Goal: Information Seeking & Learning: Find specific fact

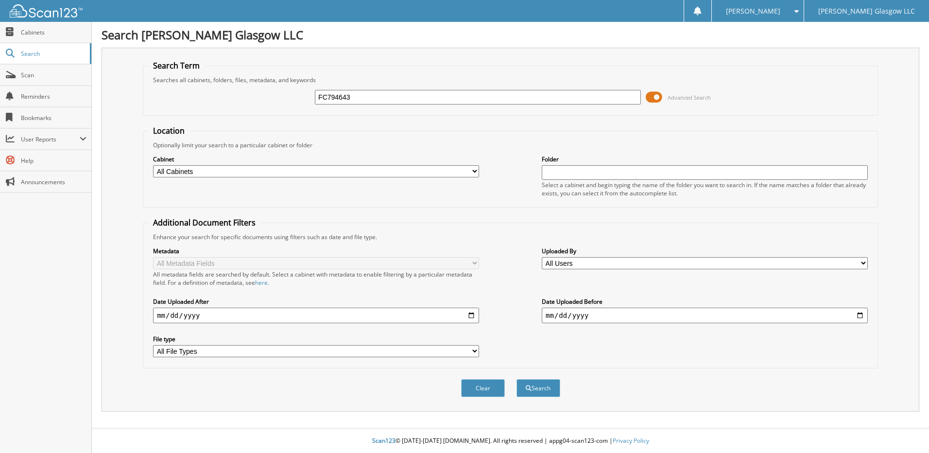
type input "FC794643"
click at [517, 379] on button "Search" at bounding box center [539, 388] width 44 height 18
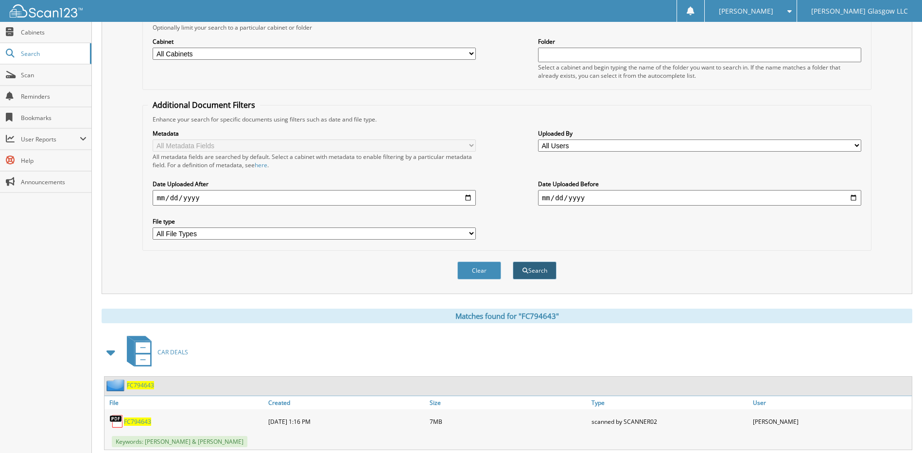
scroll to position [144, 0]
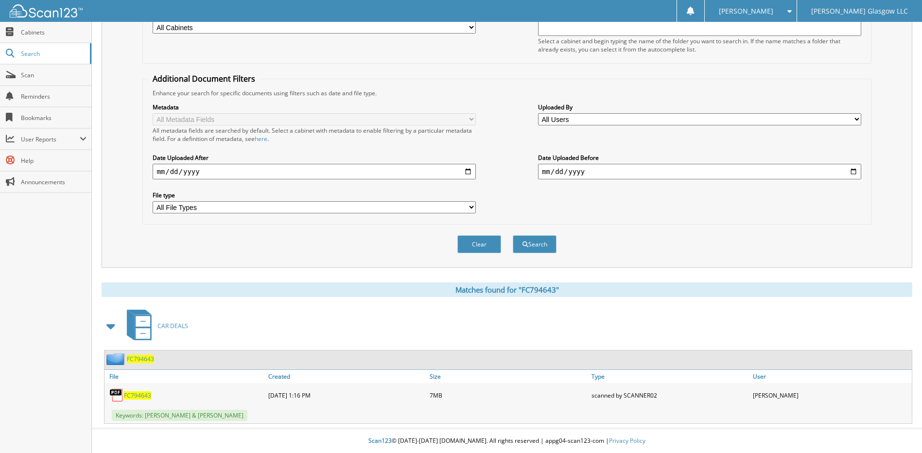
click at [145, 396] on span "FC794643" at bounding box center [137, 395] width 27 height 8
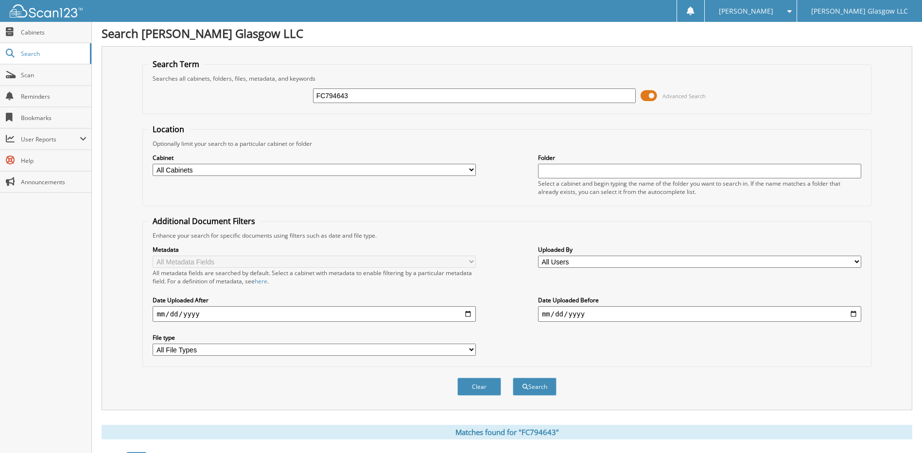
scroll to position [0, 0]
drag, startPoint x: 355, startPoint y: 98, endPoint x: 287, endPoint y: 100, distance: 68.1
click at [287, 100] on div "FC794643 Advanced Search" at bounding box center [507, 97] width 718 height 26
type input "RF444545"
click at [513, 379] on button "Search" at bounding box center [535, 388] width 44 height 18
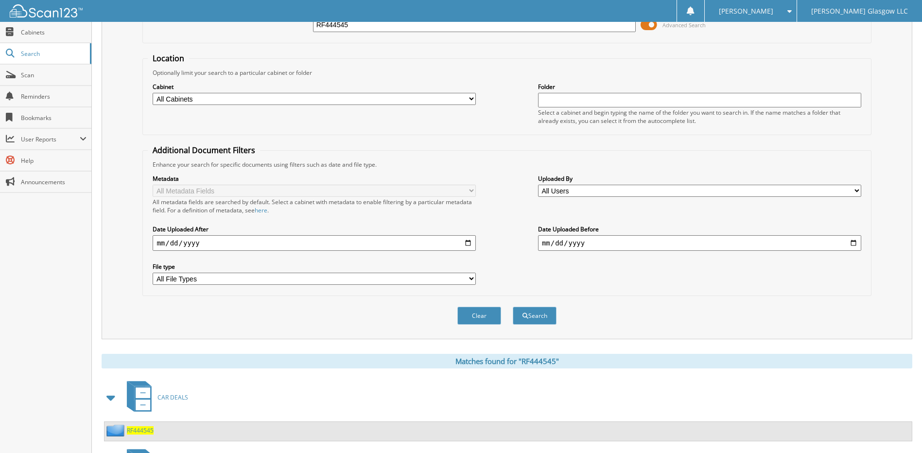
scroll to position [146, 0]
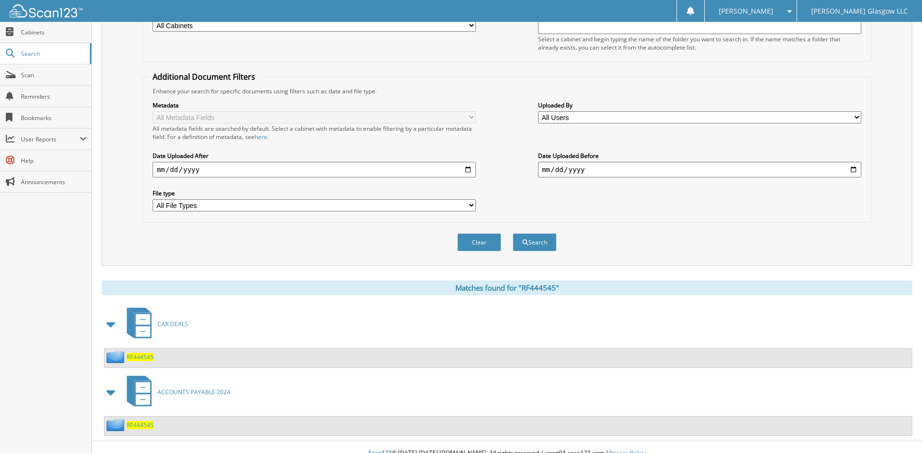
click at [144, 355] on span "RF444545" at bounding box center [140, 357] width 27 height 8
